Goal: Information Seeking & Learning: Learn about a topic

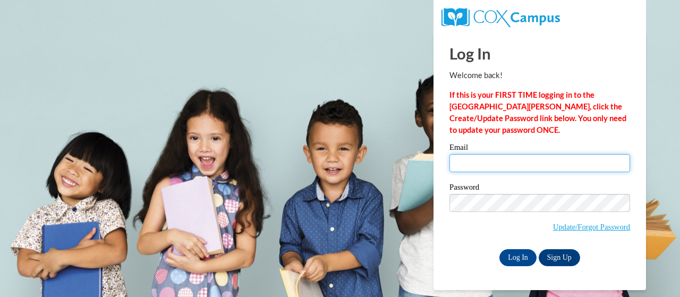
click at [493, 166] on input "Email" at bounding box center [539, 163] width 181 height 18
type input "[PERSON_NAME][EMAIL_ADDRESS][PERSON_NAME][DOMAIN_NAME]"
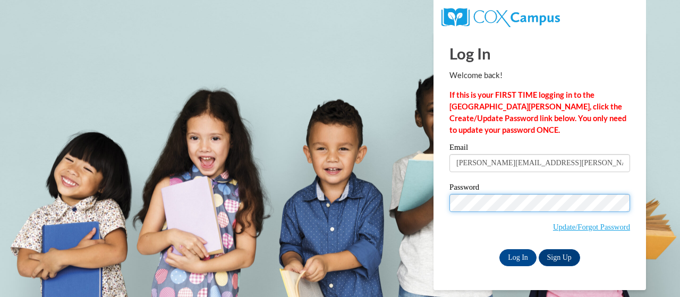
click at [499, 249] on input "Log In" at bounding box center [517, 257] width 37 height 17
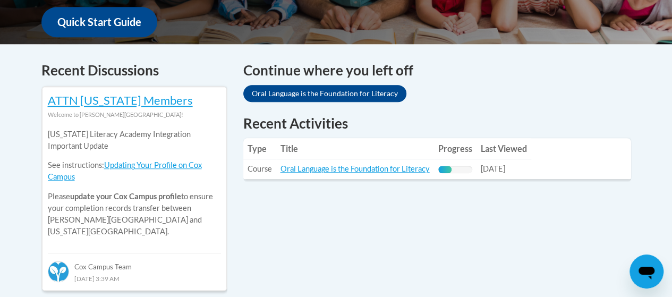
scroll to position [408, 0]
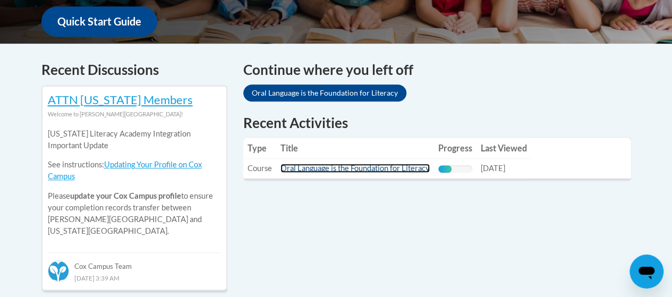
click at [387, 166] on link "Oral Language is the Foundation for Literacy" at bounding box center [354, 168] width 149 height 9
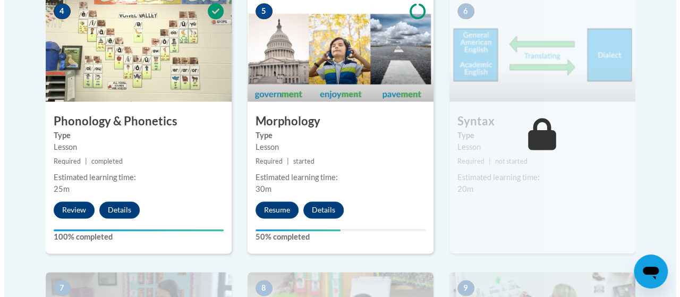
scroll to position [713, 0]
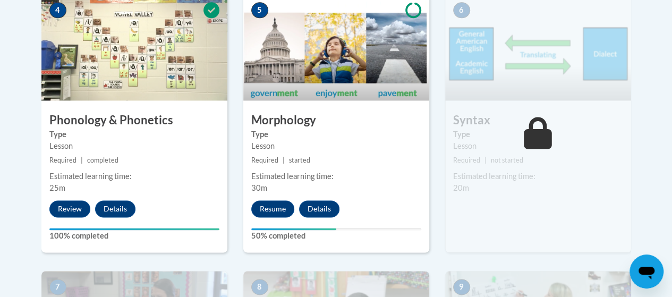
click at [275, 199] on div "5 Morphology Type Lesson Required | started Estimated learning time: 30m Resume…" at bounding box center [336, 123] width 186 height 258
click at [278, 210] on button "Resume" at bounding box center [272, 208] width 43 height 17
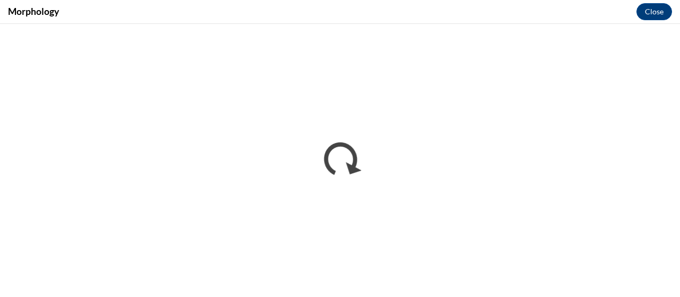
scroll to position [0, 0]
